Goal: Task Accomplishment & Management: Manage account settings

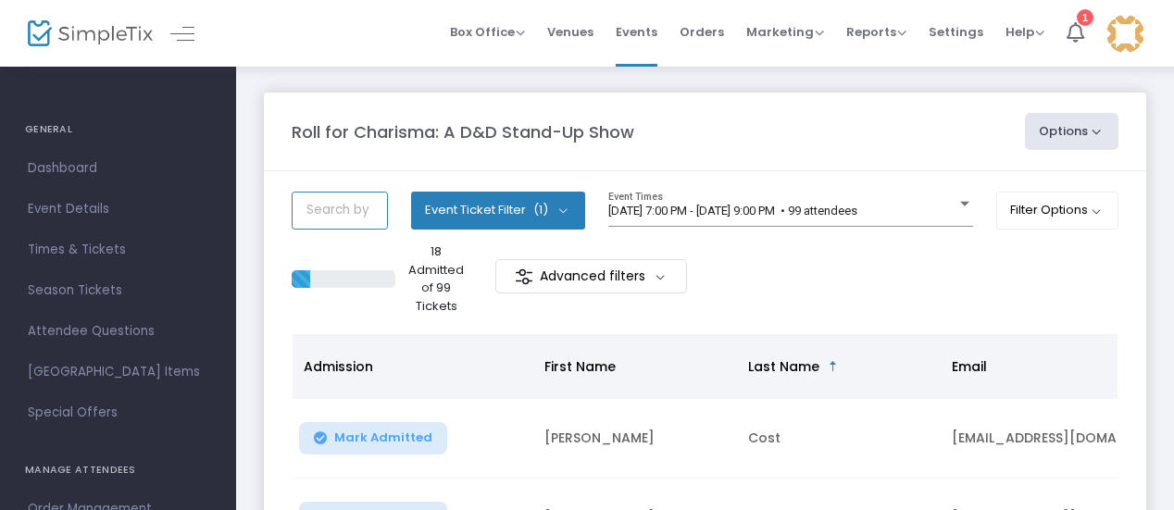
click at [337, 205] on input "text" at bounding box center [340, 211] width 96 height 38
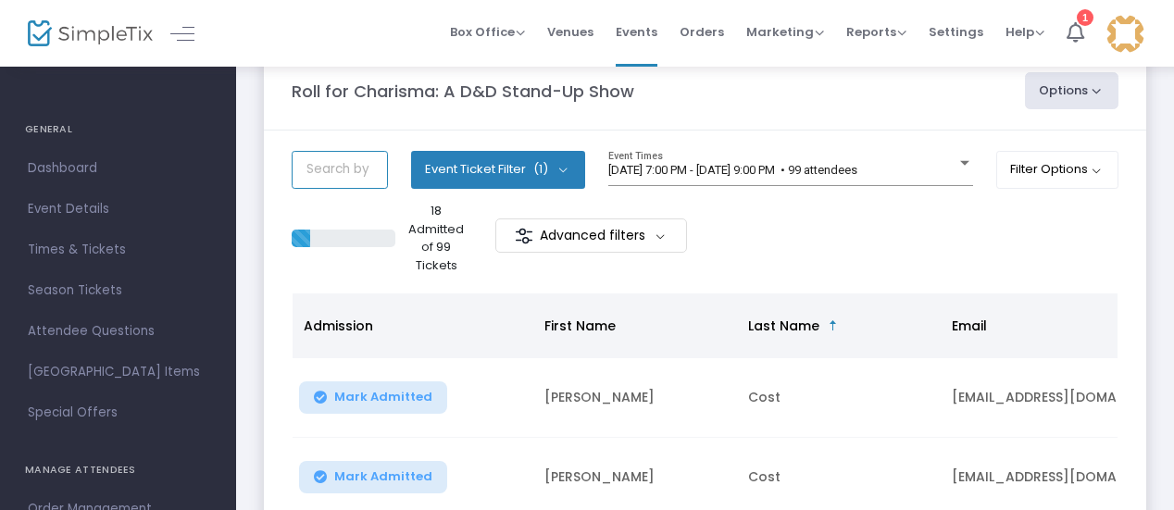
scroll to position [40, 0]
